Goal: Information Seeking & Learning: Learn about a topic

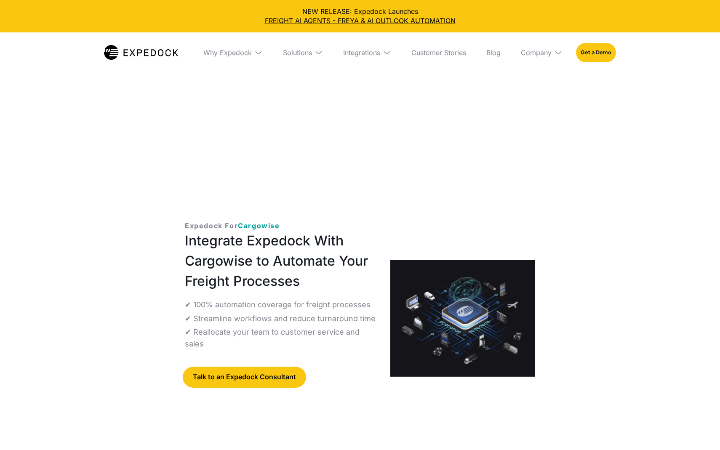
select select
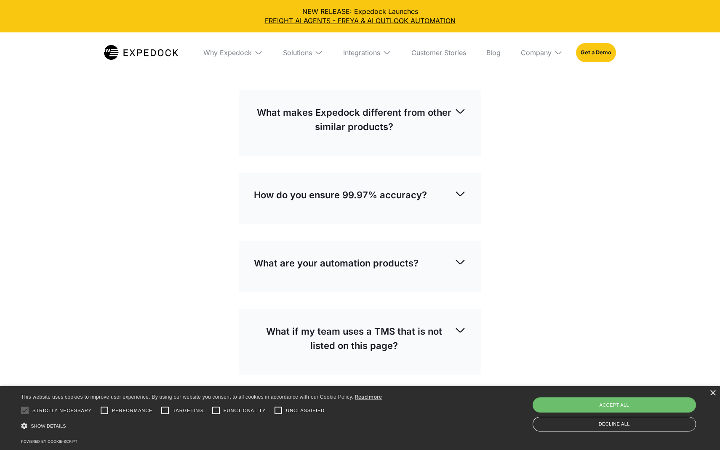
scroll to position [2598, 0]
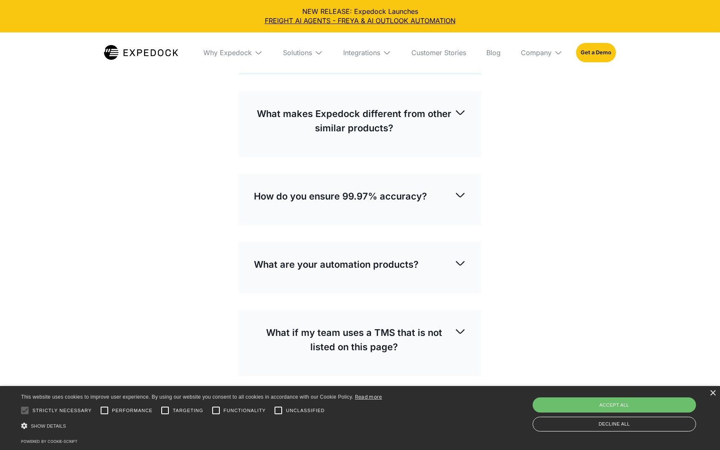
scroll to position [2627, 0]
click at [644, 407] on div "Accept all" at bounding box center [615, 405] width 164 height 15
checkbox input "true"
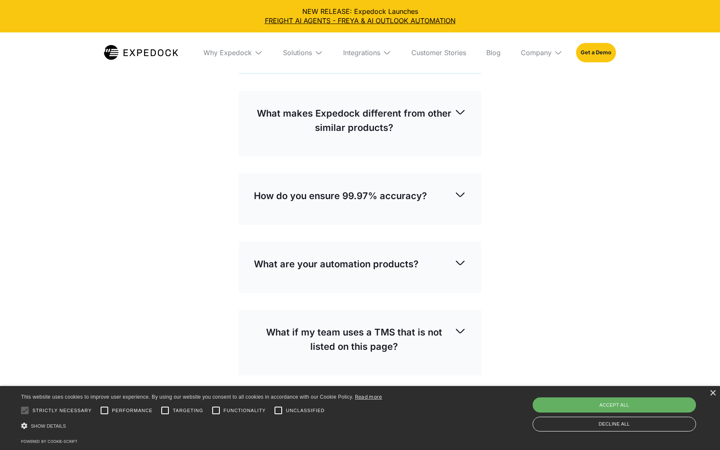
checkbox input "true"
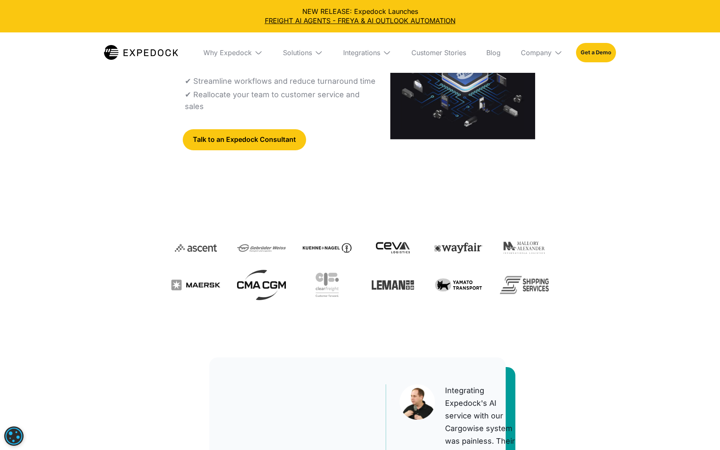
scroll to position [0, 0]
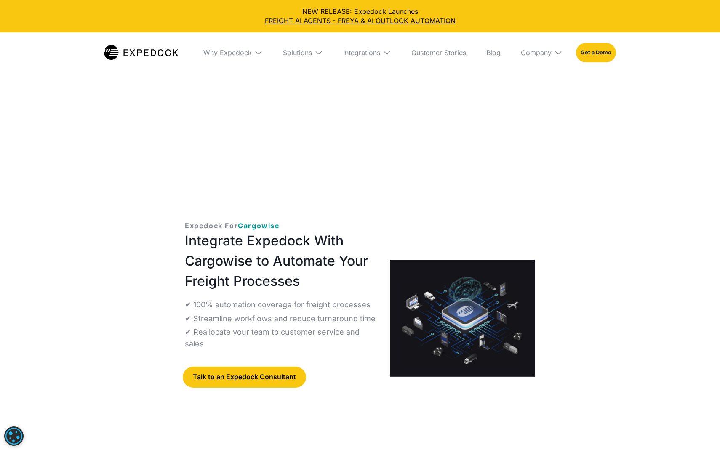
click at [382, 48] on div "Integrations" at bounding box center [367, 52] width 61 height 40
click at [360, 107] on link "Cargowise" at bounding box center [363, 106] width 69 height 22
select select
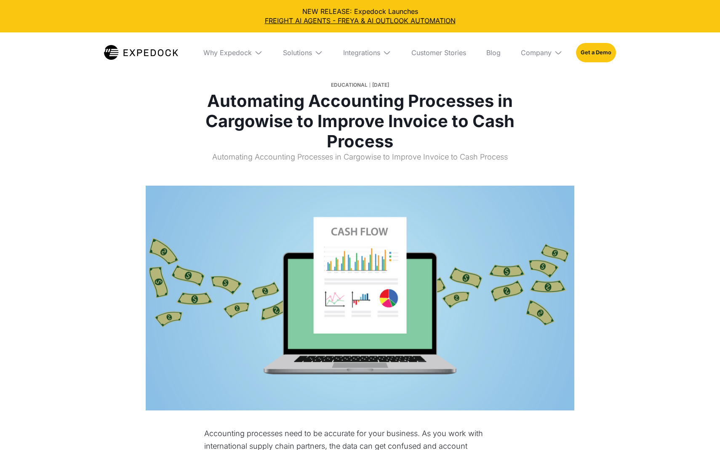
select select
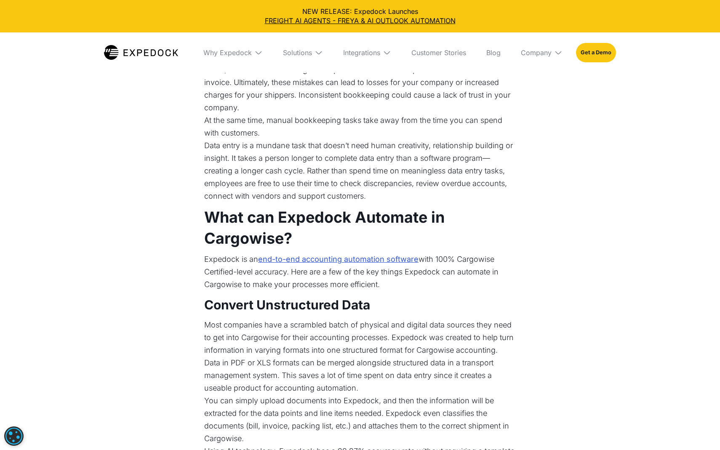
scroll to position [770, 0]
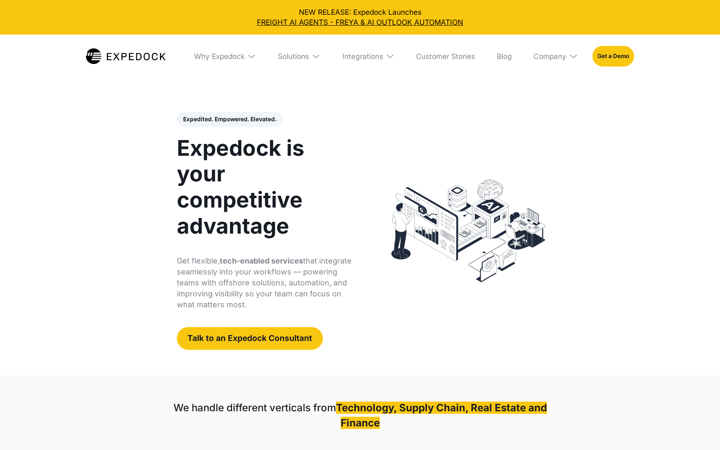
select select
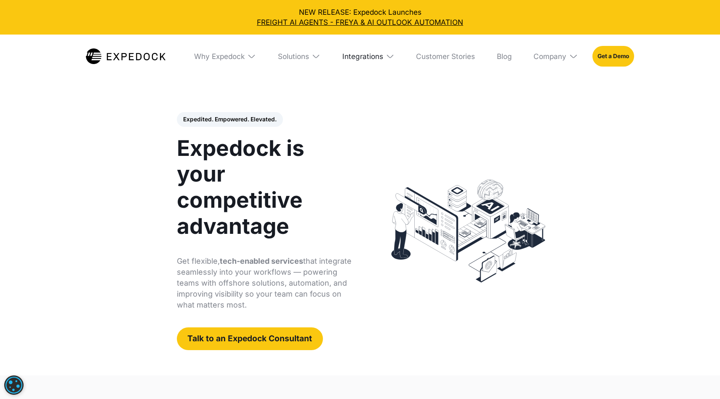
click at [367, 60] on div "Integrations" at bounding box center [362, 56] width 41 height 9
click at [364, 120] on link "Cargowise" at bounding box center [365, 114] width 73 height 24
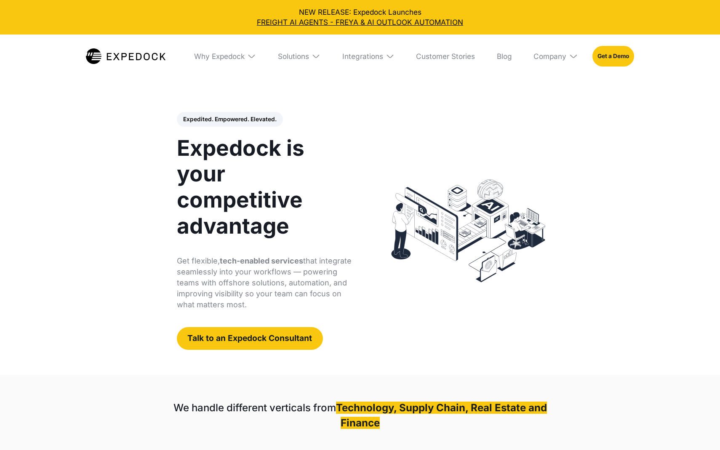
select select
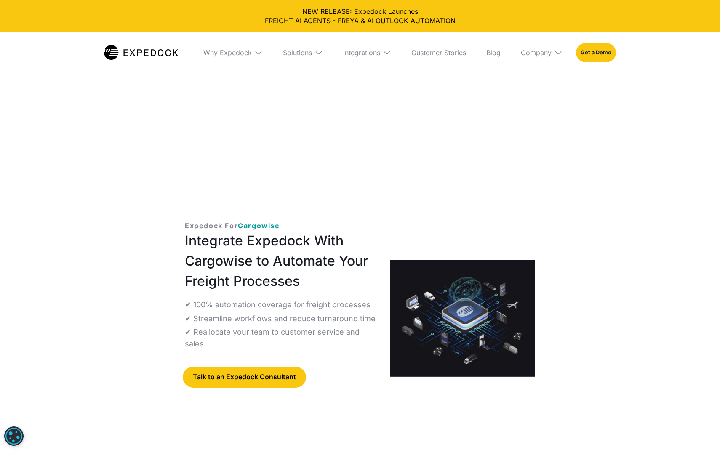
select select
